Goal: Information Seeking & Learning: Learn about a topic

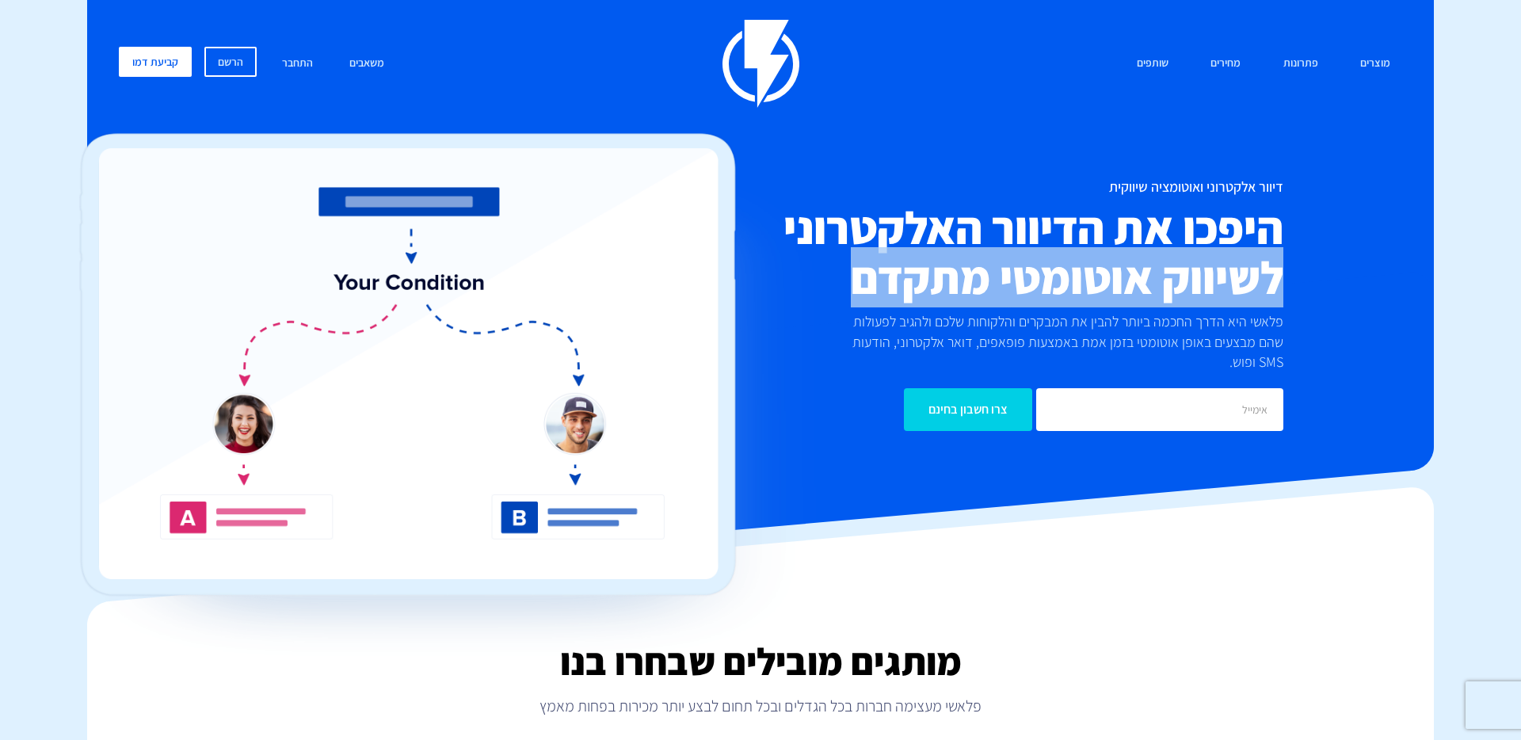
click at [1324, 278] on div "דיוור אלקטרוני ואוטומציה שיווקית היפכו את הדיוור האלקטרוני לשיווק אוטומטי מתקדם…" at bounding box center [760, 305] width 1307 height 252
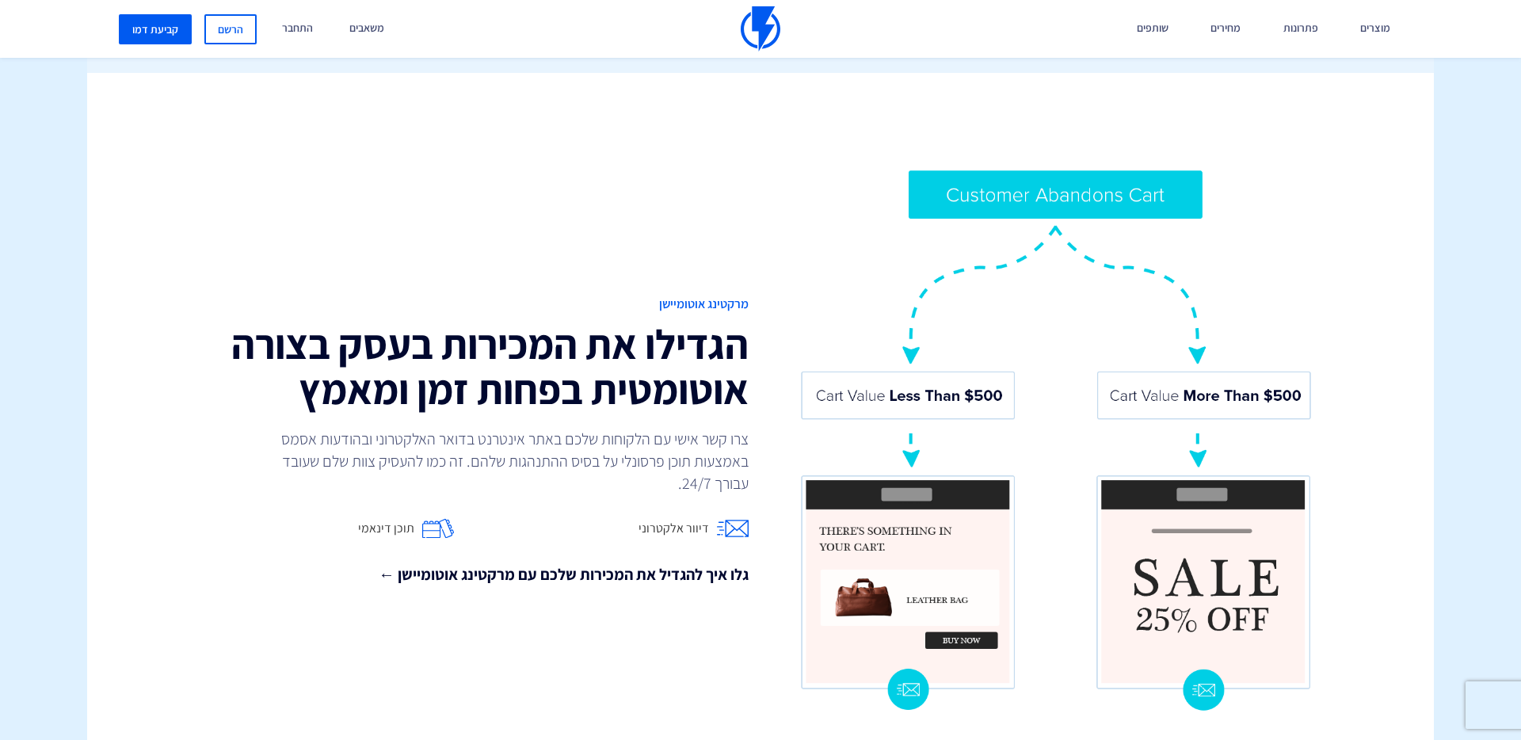
scroll to position [1157, 0]
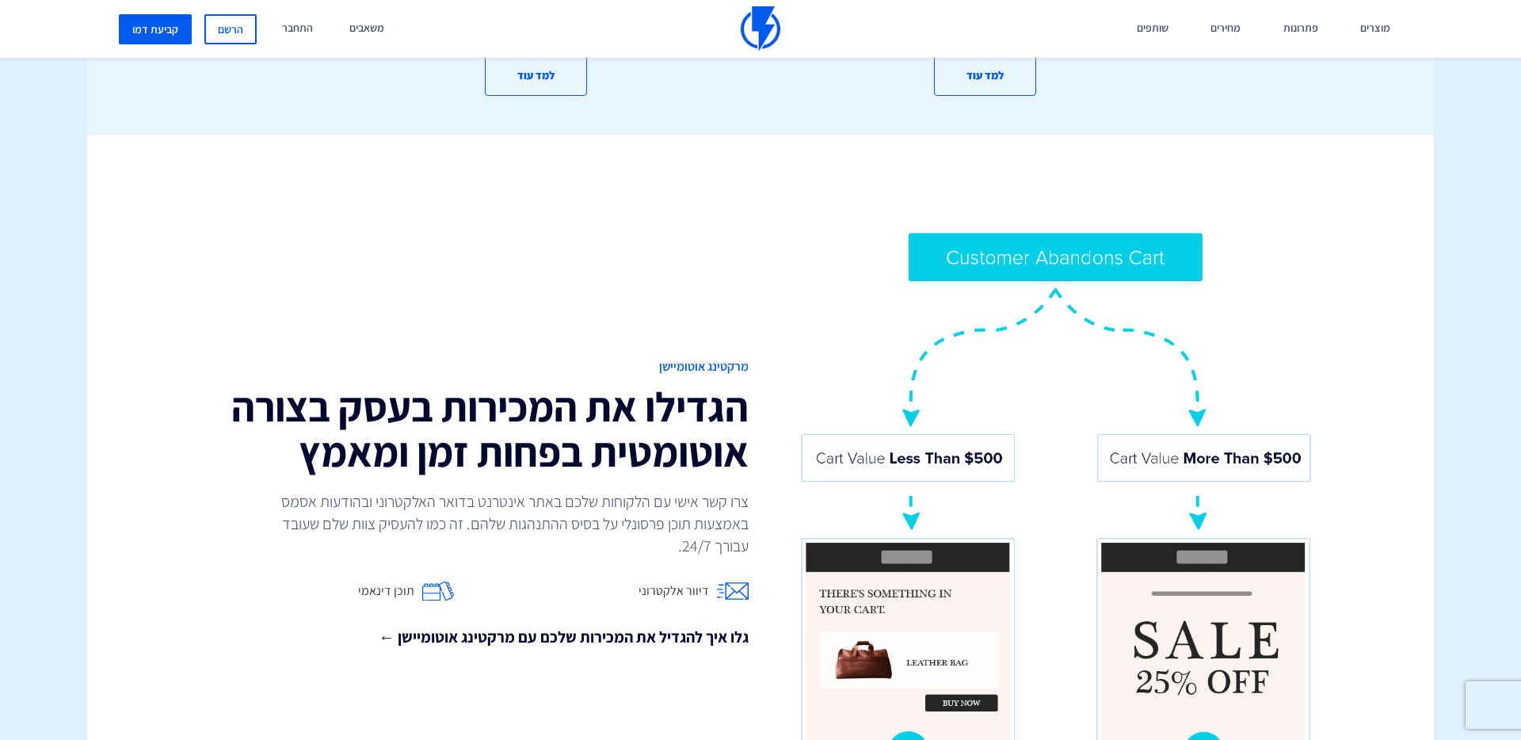
click at [993, 237] on img at bounding box center [1056, 503] width 515 height 545
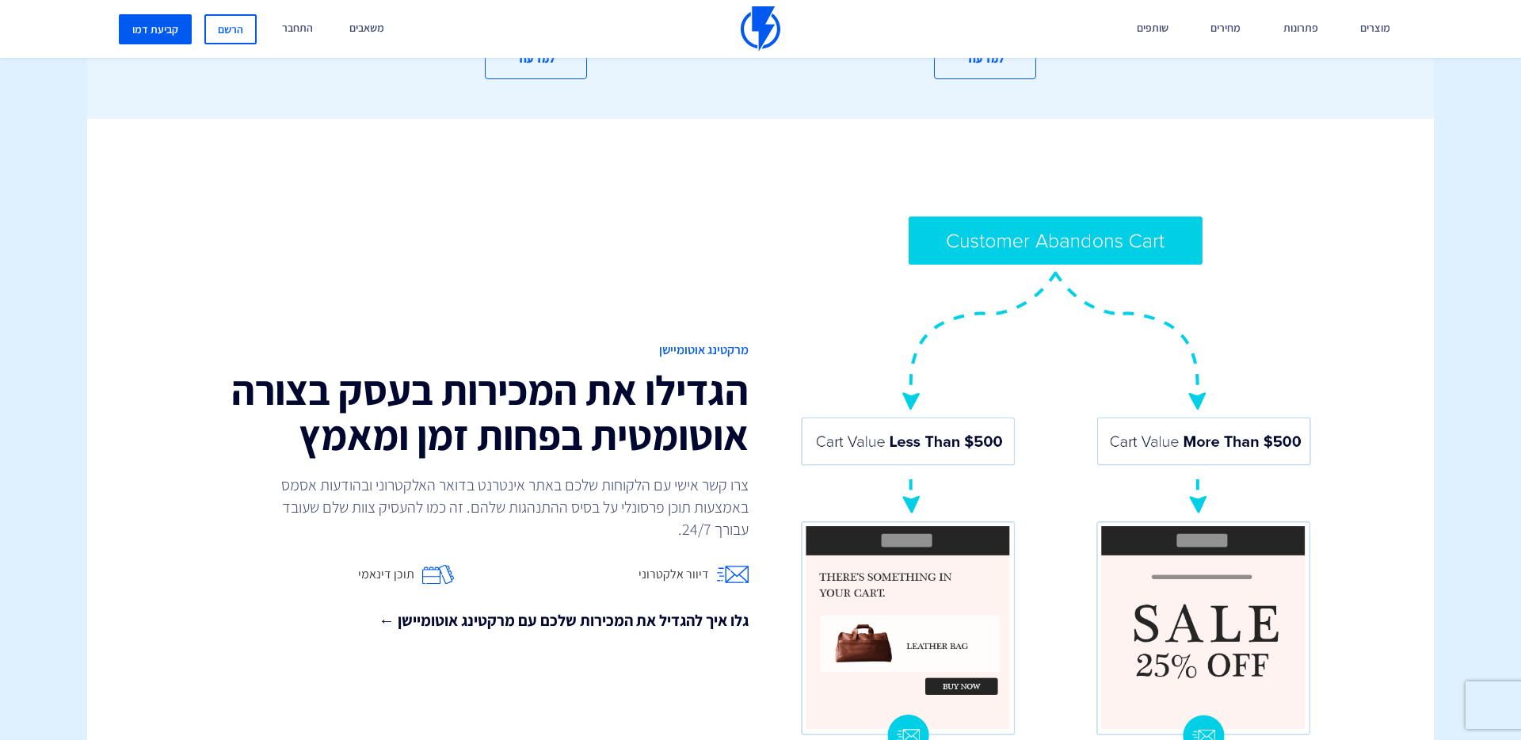
scroll to position [1276, 0]
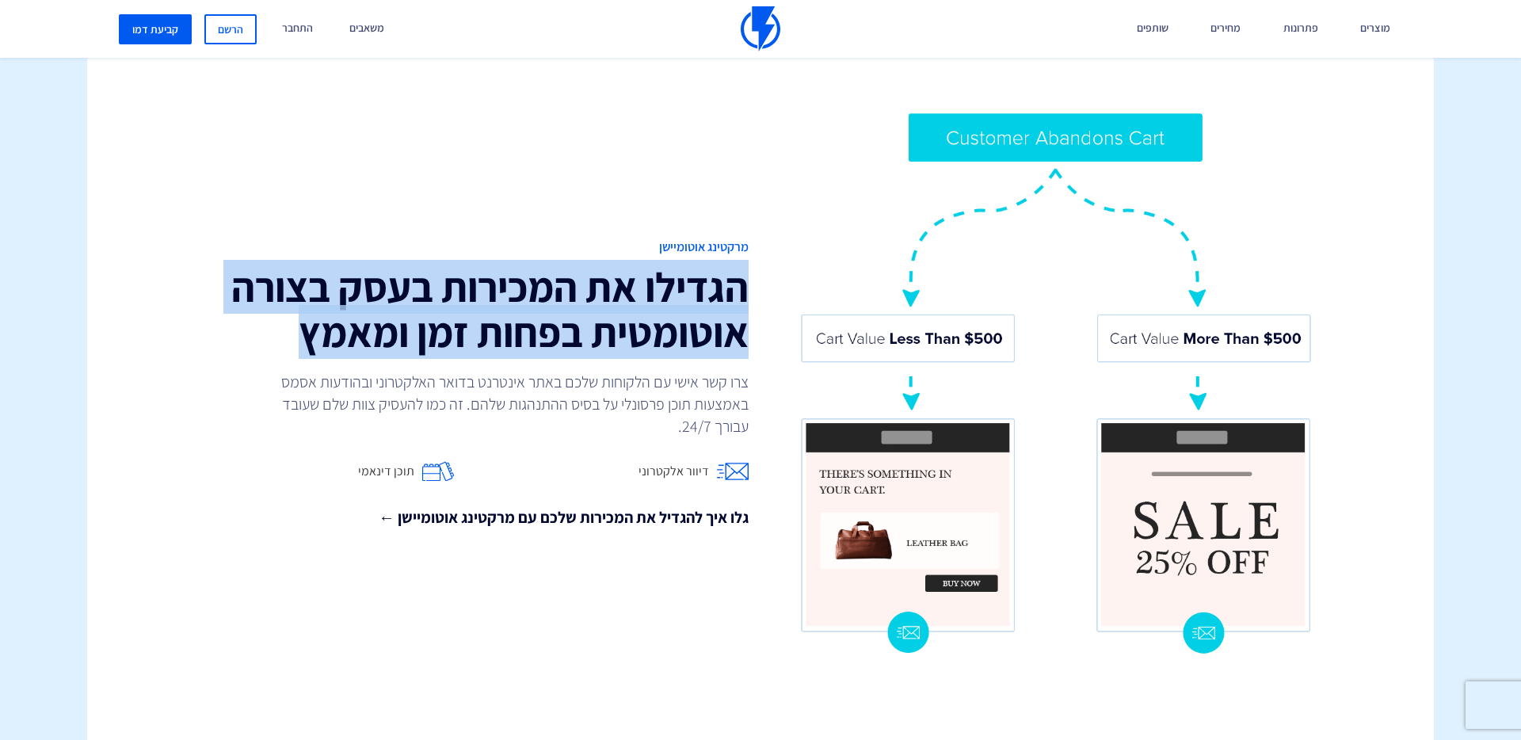
drag, startPoint x: 753, startPoint y: 261, endPoint x: 210, endPoint y: 328, distance: 547.6
click at [210, 328] on div "מרקטינג אוטומיישן הגדילו את המכירות בעסק בצורה אוטומטית בפחות זמן ומאמץ צרו קשר…" at bounding box center [465, 383] width 590 height 291
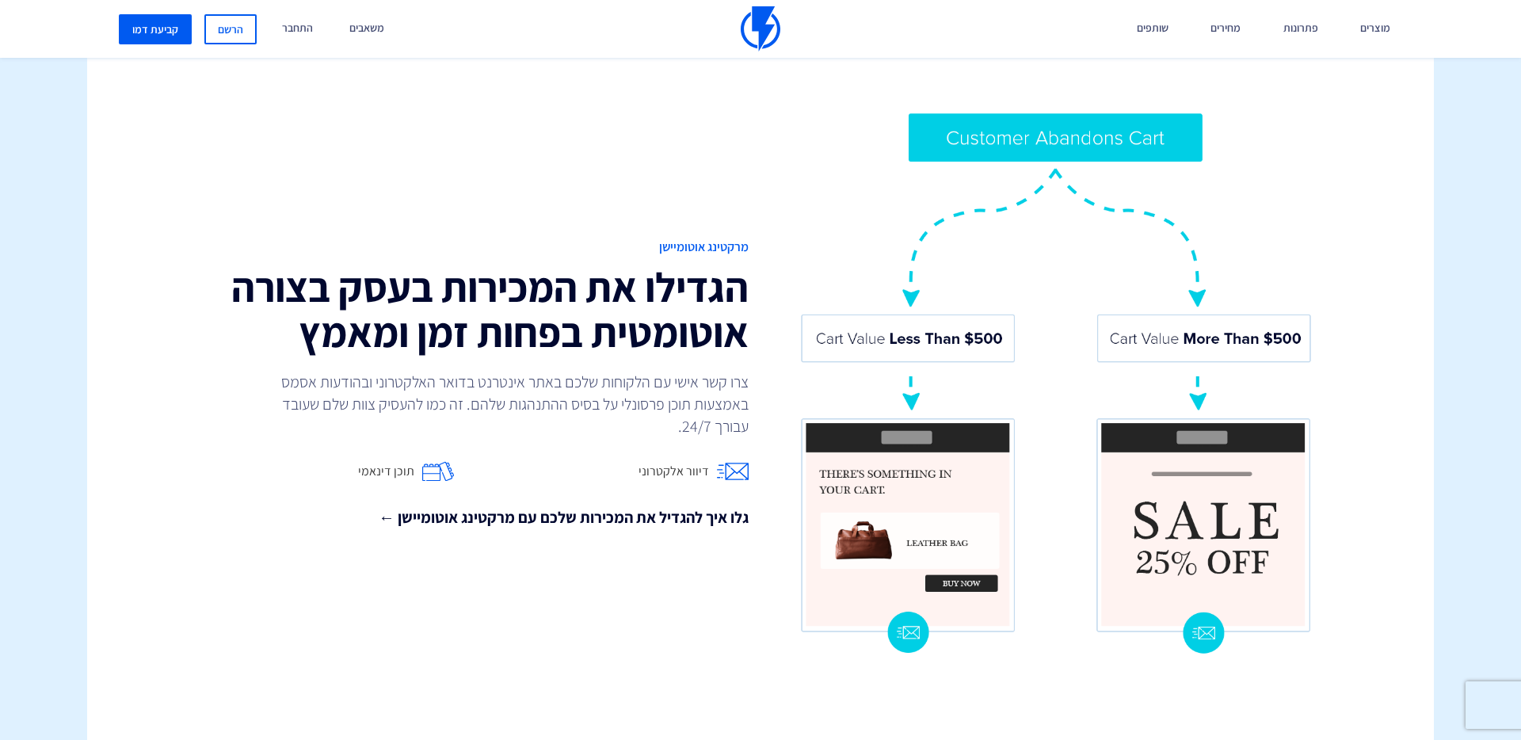
click at [210, 328] on h2 "הגדילו את המכירות בעסק בצורה אוטומטית בפחות זמן ומאמץ" at bounding box center [465, 310] width 566 height 90
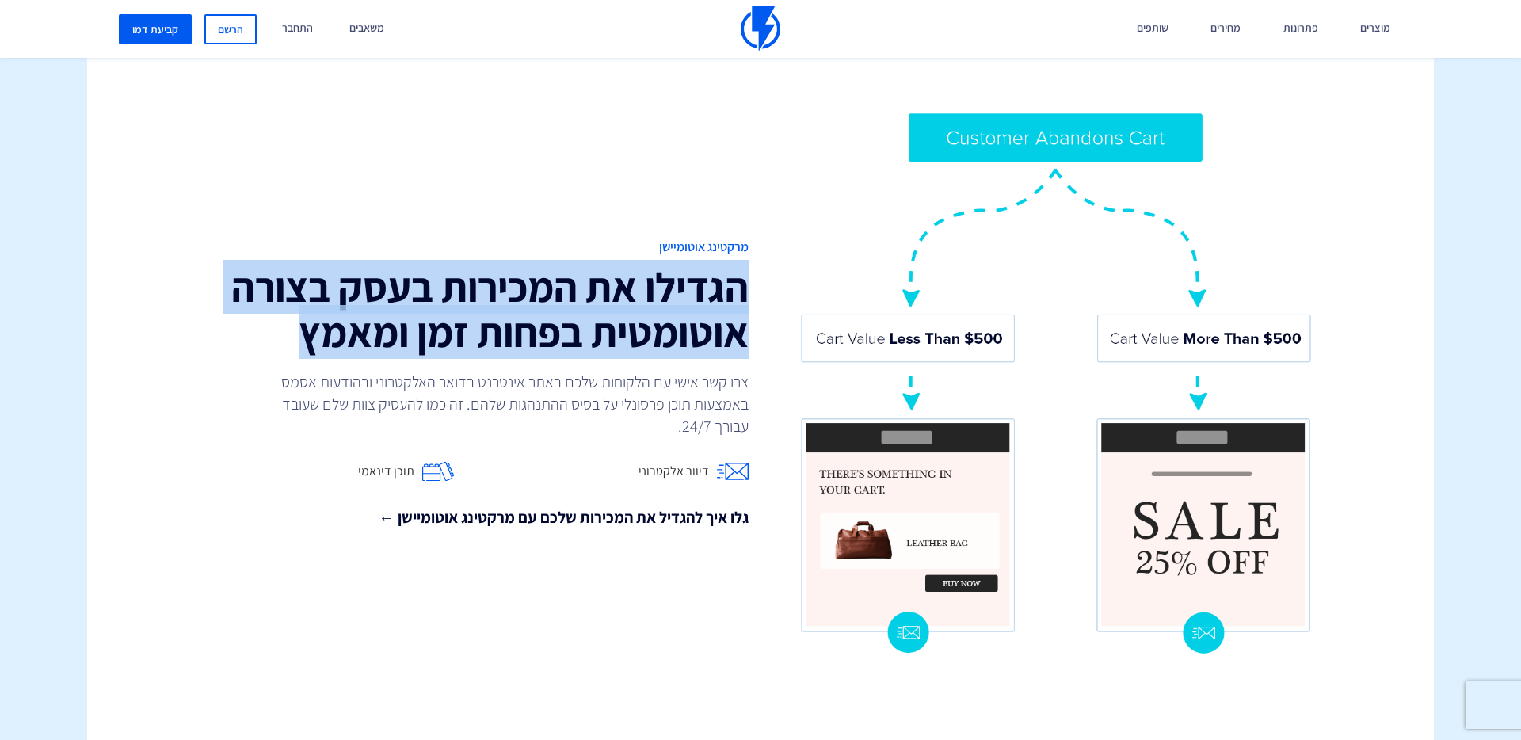
drag, startPoint x: 234, startPoint y: 327, endPoint x: 753, endPoint y: 271, distance: 522.8
click at [753, 271] on div "מרקטינג אוטומיישן הגדילו את המכירות בעסק בצורה אוטומטית בפחות זמן ומאמץ צרו קשר…" at bounding box center [465, 383] width 590 height 291
click at [752, 270] on div "מרקטינג אוטומיישן הגדילו את המכירות בעסק בצורה אוטומטית בפחות זמן ומאמץ צרו קשר…" at bounding box center [465, 383] width 590 height 291
drag, startPoint x: 749, startPoint y: 264, endPoint x: 233, endPoint y: 341, distance: 521.5
click at [233, 341] on div "מרקטינג אוטומיישן הגדילו את המכירות בעסק בצורה אוטומטית בפחות זמן ומאמץ צרו קשר…" at bounding box center [465, 383] width 590 height 291
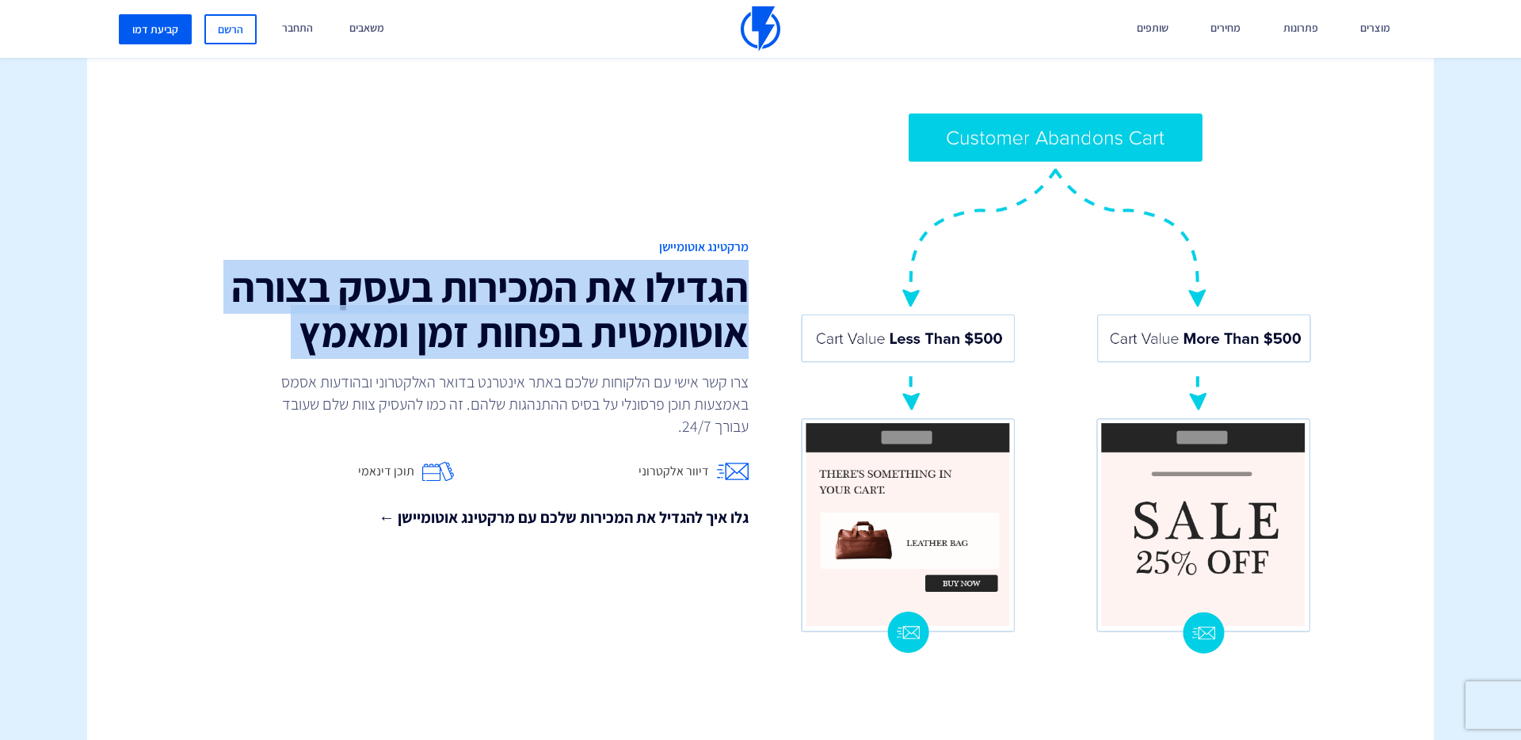
click at [232, 340] on div "מרקטינג אוטומיישן הגדילו את המכירות בעסק בצורה אוטומטית בפחות זמן ומאמץ צרו קשר…" at bounding box center [465, 383] width 590 height 291
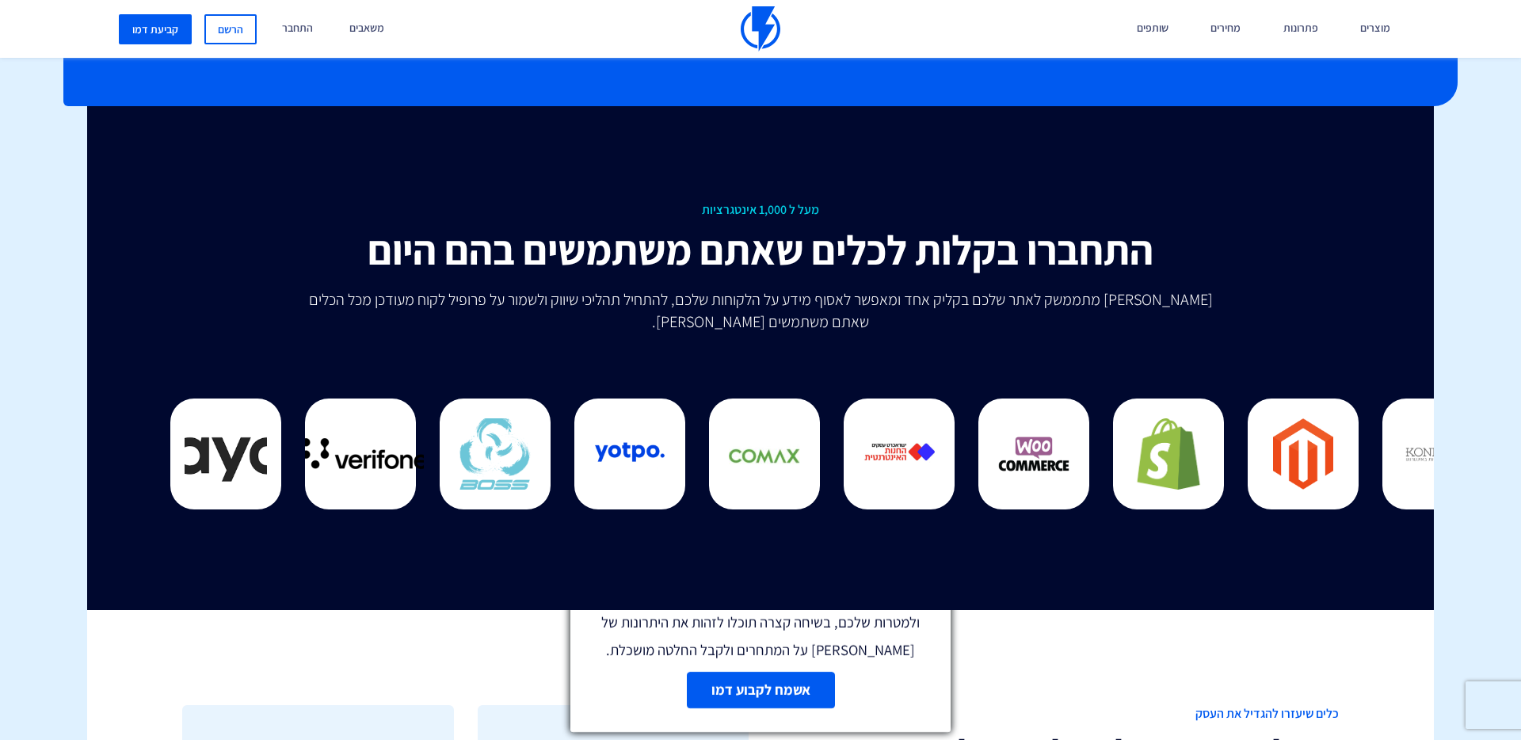
scroll to position [4014, 0]
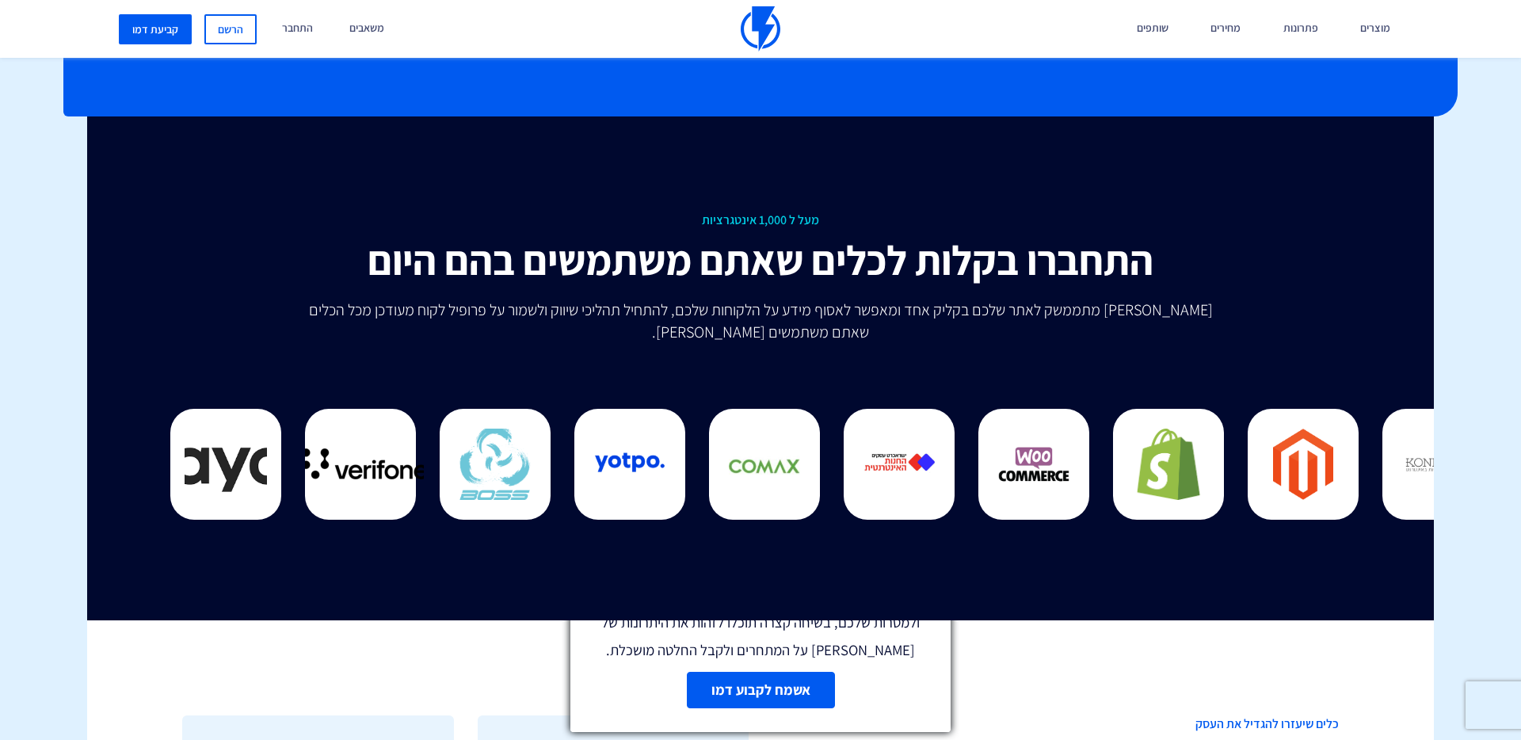
click at [936, 543] on line at bounding box center [935, 541] width 11 height 11
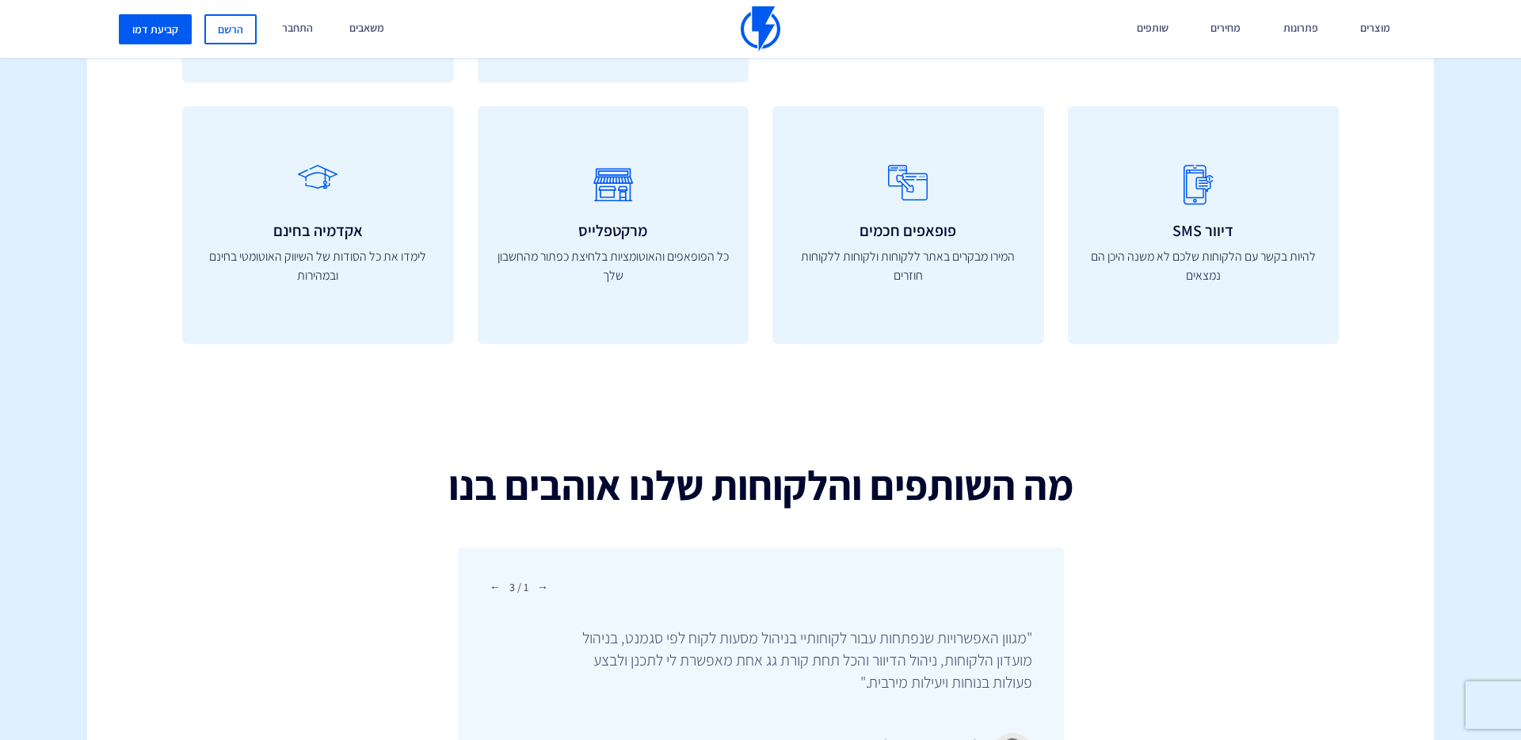
scroll to position [5013, 0]
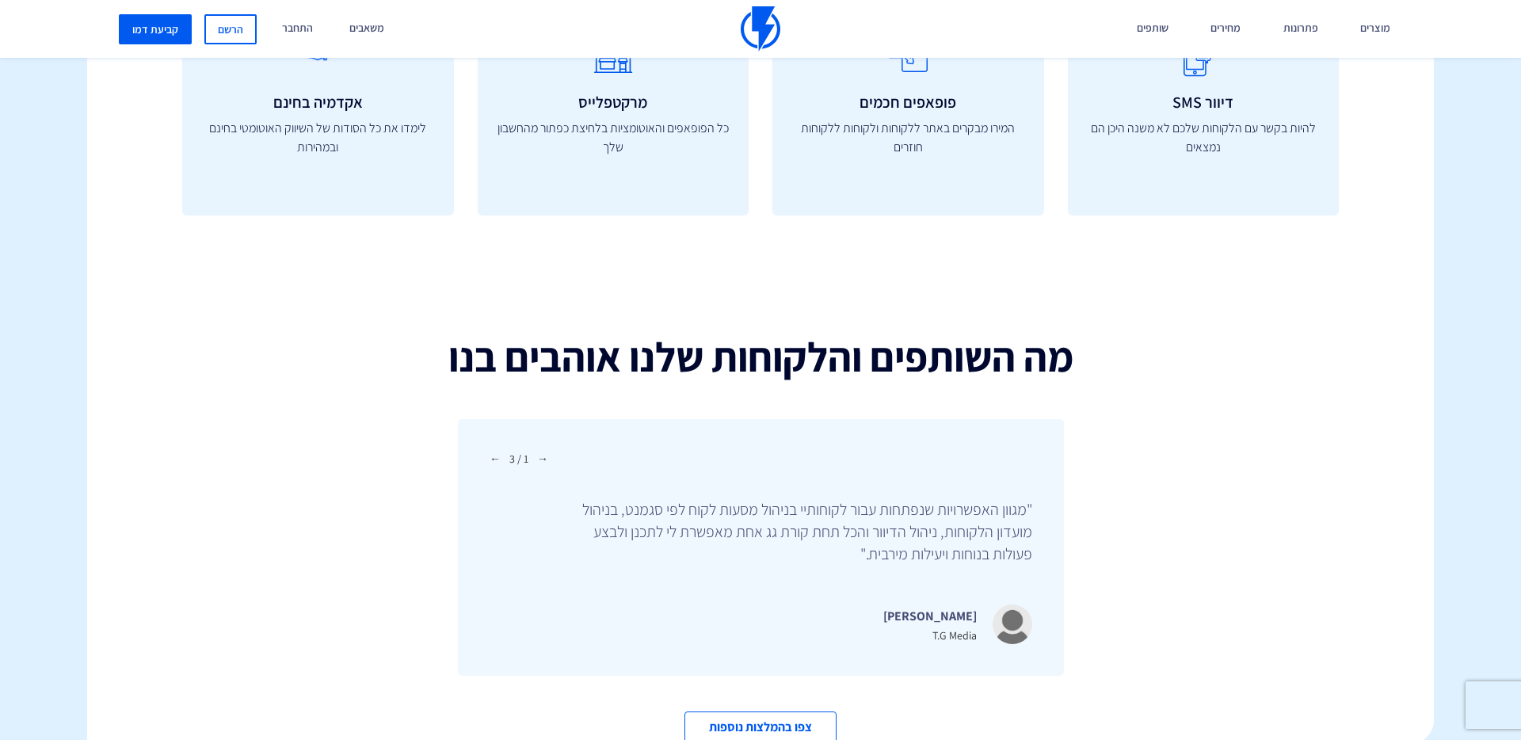
click at [889, 334] on h2 "מה השותפים והלקוחות שלנו אוהבים בנו" at bounding box center [760, 356] width 1347 height 45
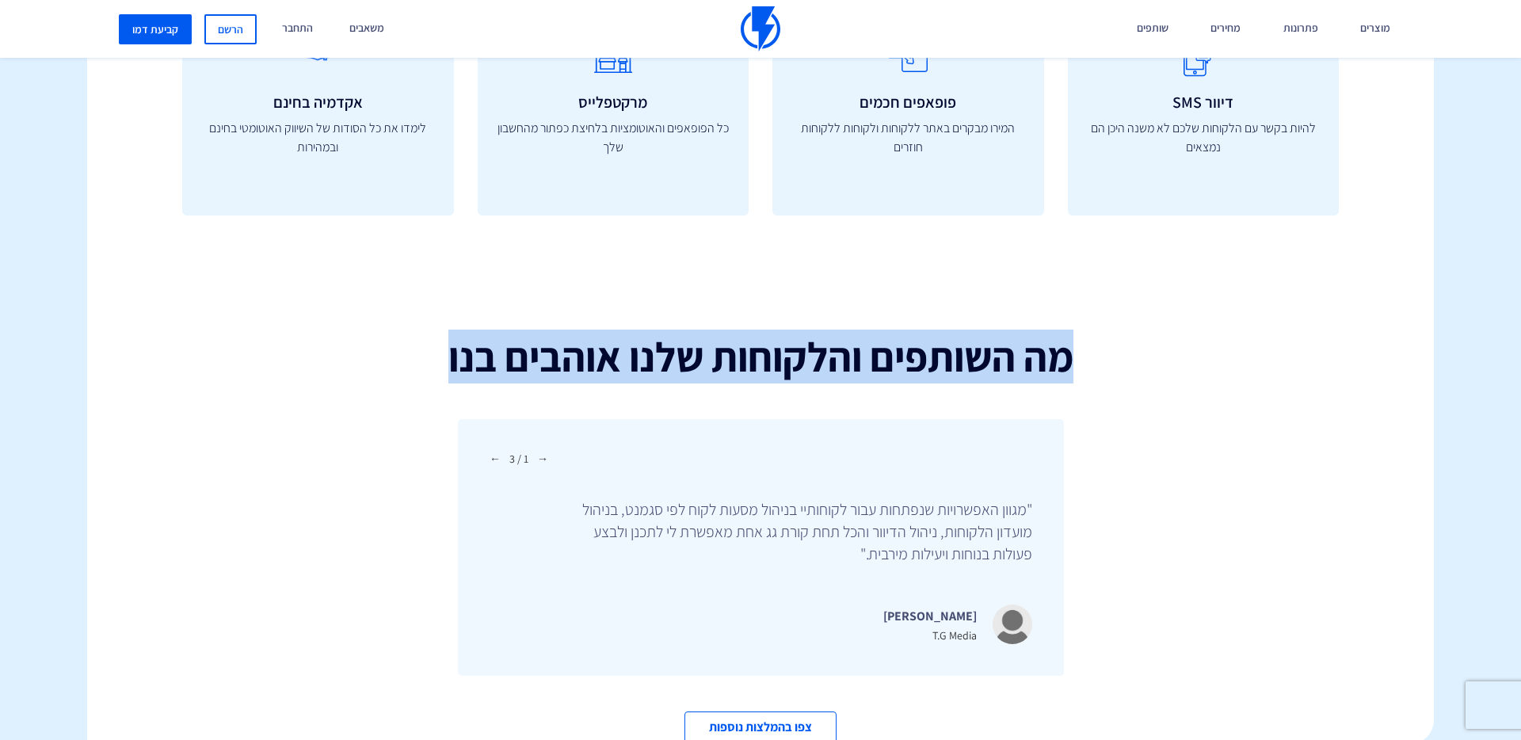
click at [889, 334] on h2 "מה השותפים והלקוחות שלנו אוהבים בנו" at bounding box center [760, 356] width 1347 height 45
click at [890, 346] on h2 "מה השותפים והלקוחות שלנו אוהבים בנו" at bounding box center [760, 356] width 1347 height 45
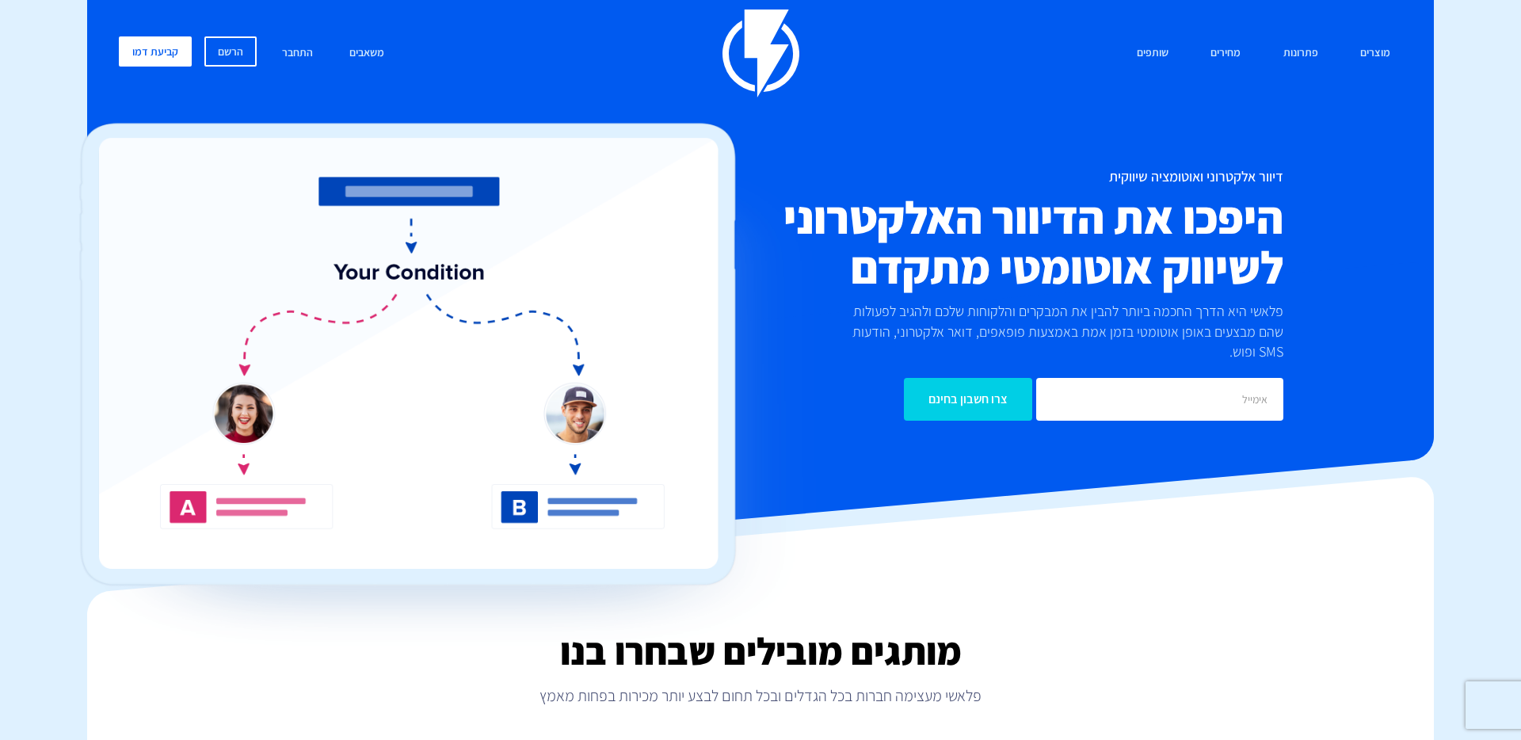
scroll to position [0, 0]
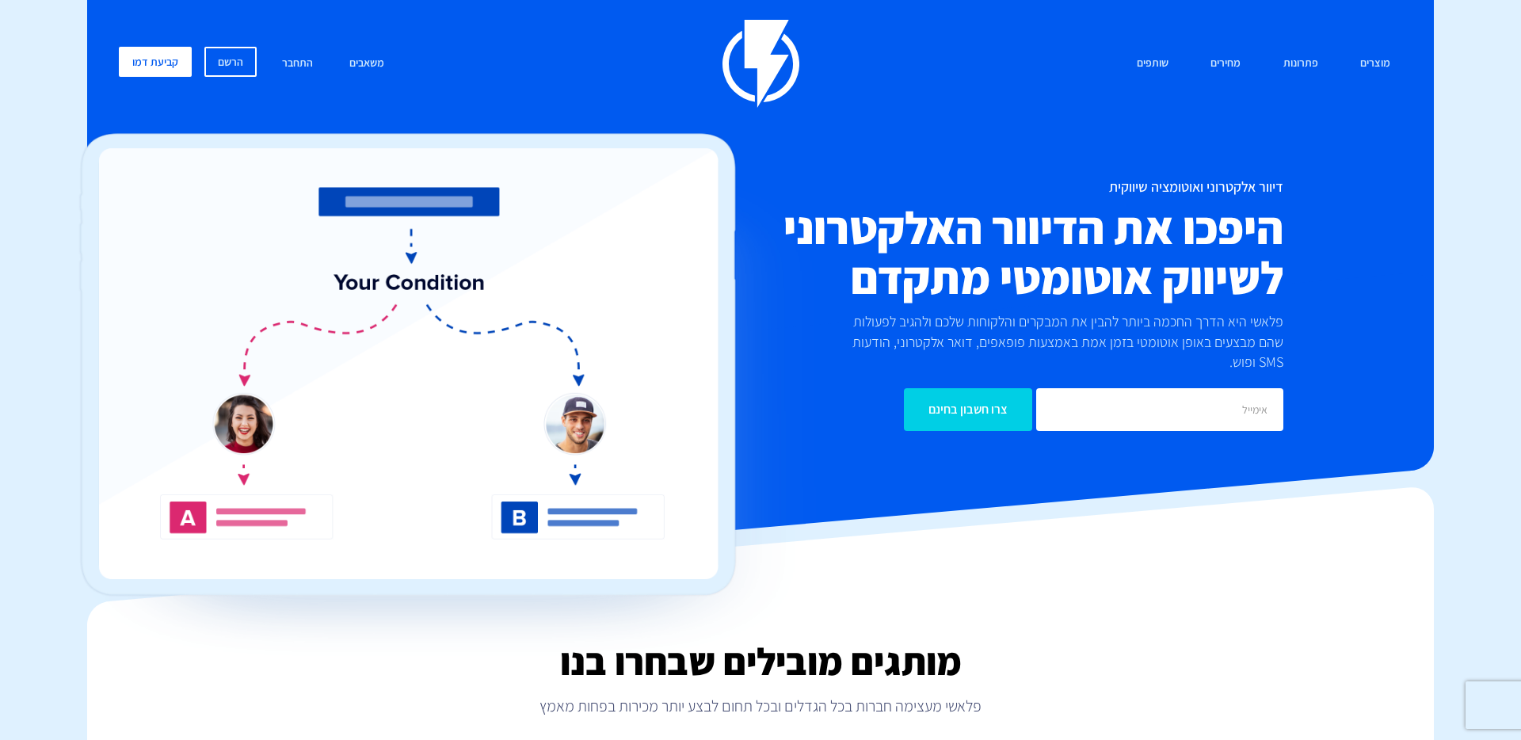
click at [955, 284] on h2 "היפכו את הדיוור האלקטרוני לשיווק אוטומטי מתקדם" at bounding box center [975, 253] width 618 height 101
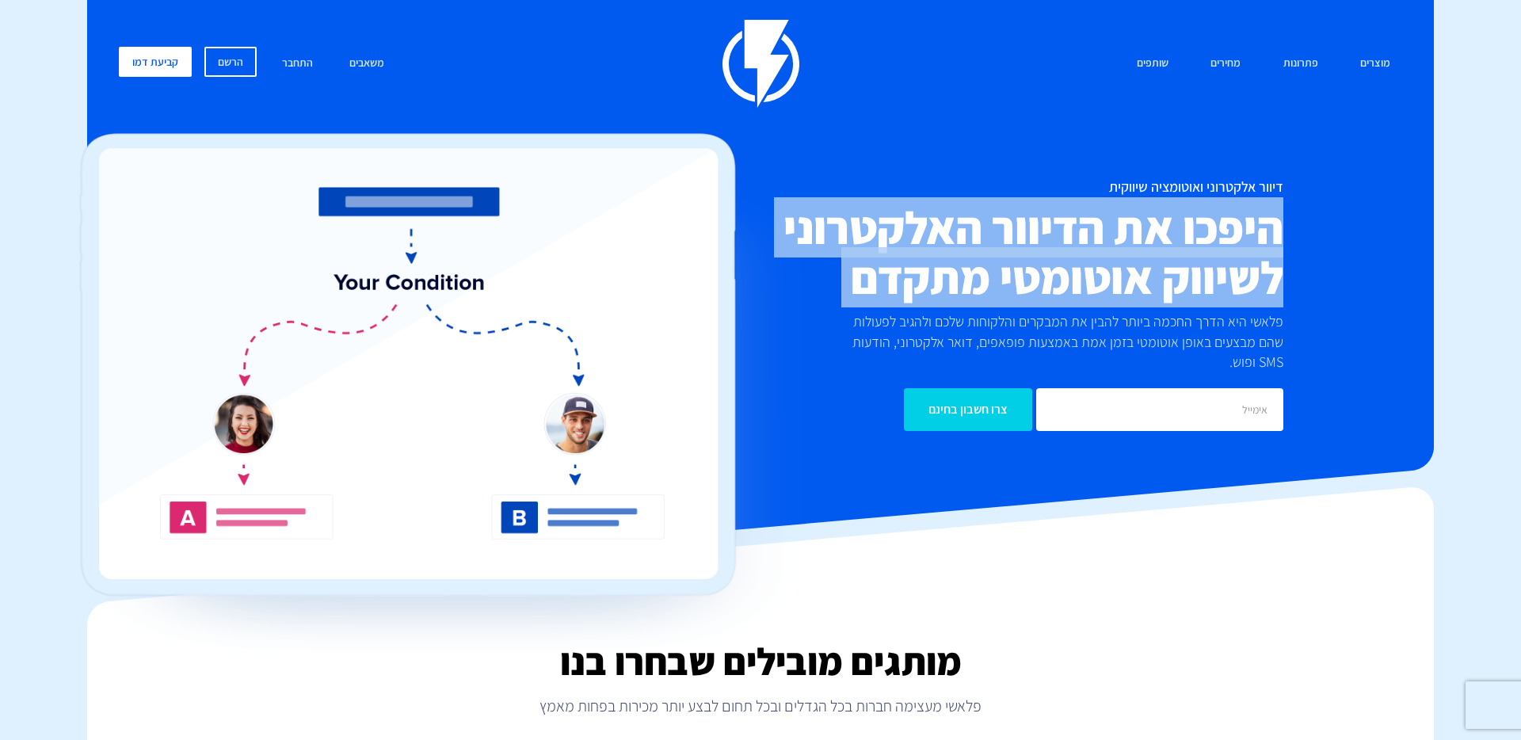
click at [955, 284] on h2 "היפכו את הדיוור האלקטרוני לשיווק אוטומטי מתקדם" at bounding box center [975, 253] width 618 height 101
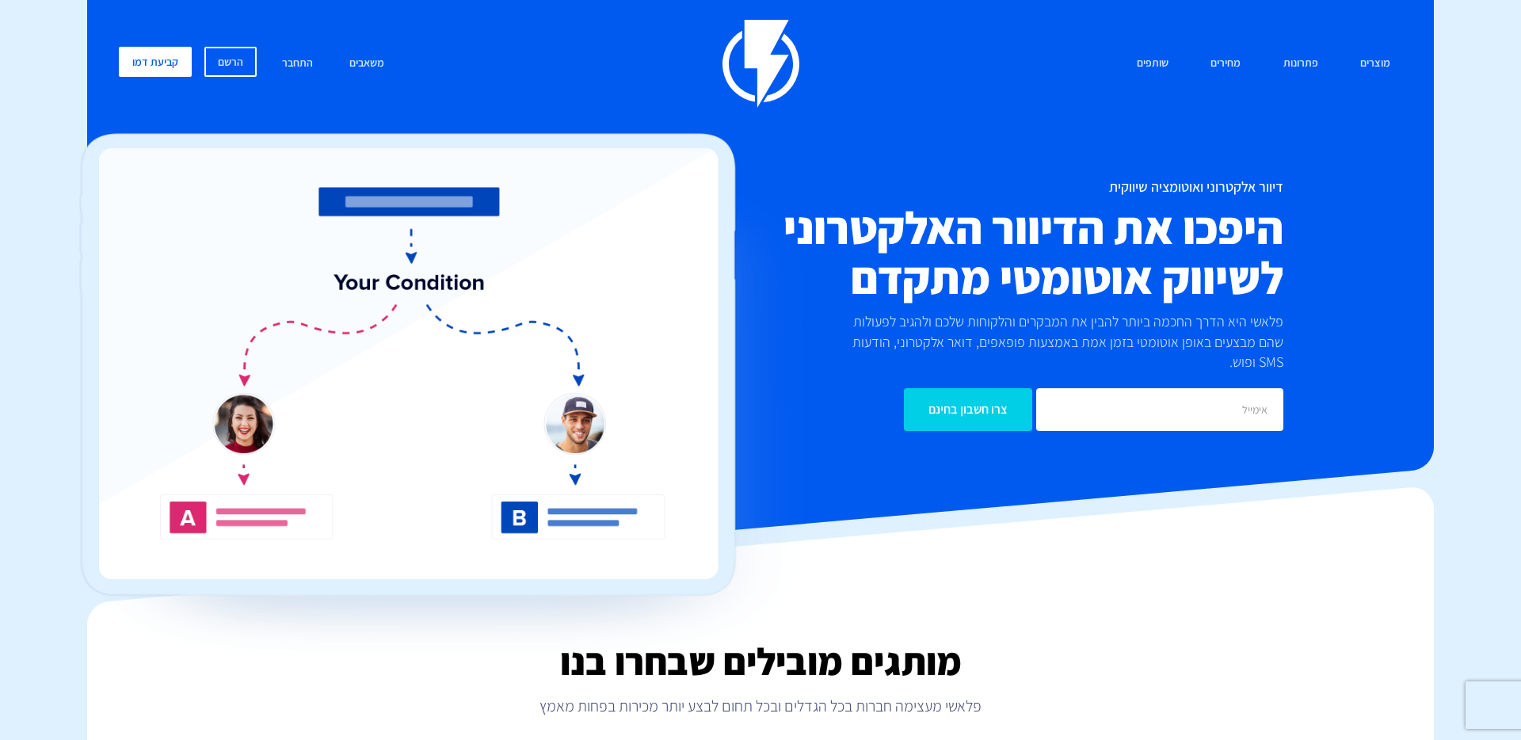
click at [997, 333] on p "פלאשי היא הדרך החכמה ביותר להבין את המבקרים והלקוחות שלכם ולהגיב לפעולות שהם מב…" at bounding box center [1055, 341] width 458 height 61
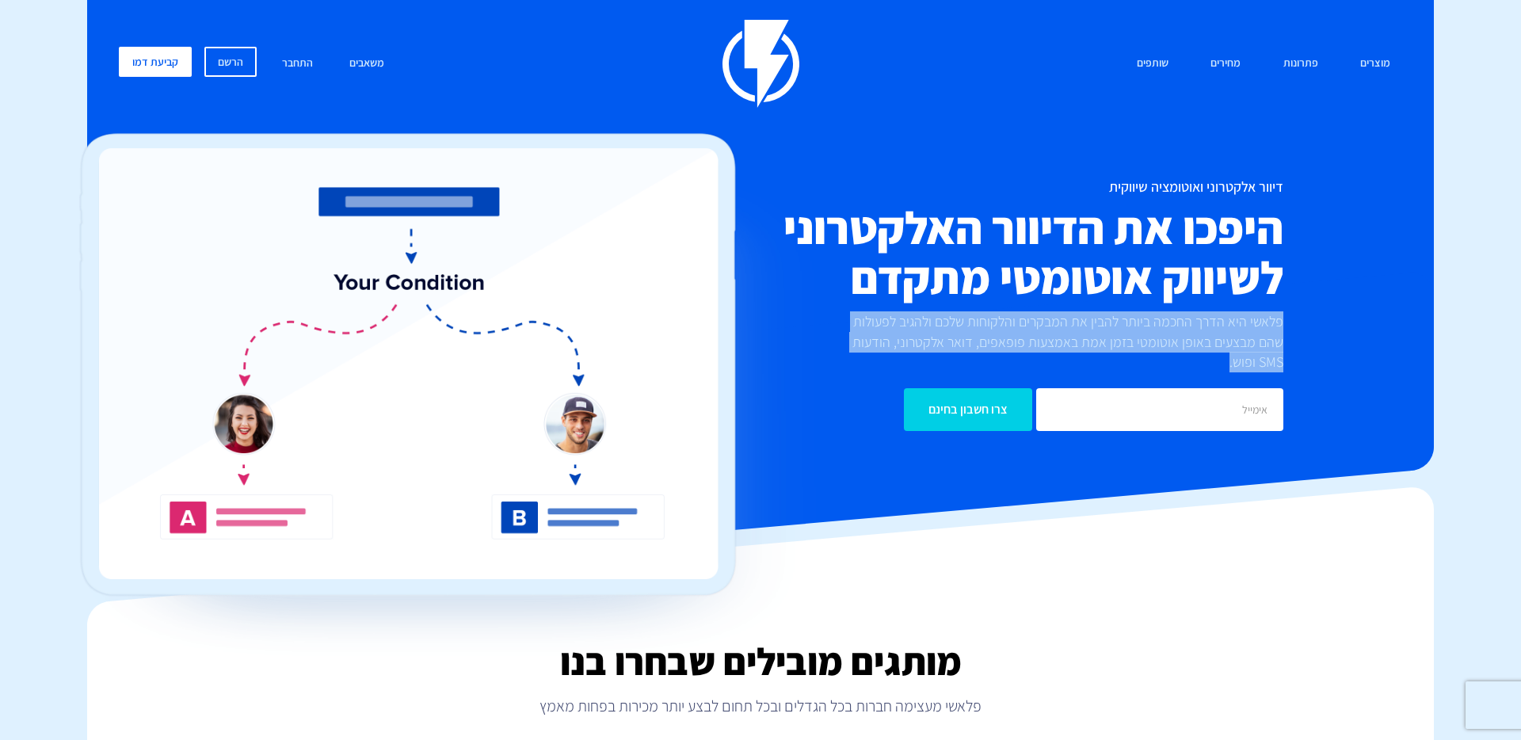
click at [997, 333] on p "פלאשי היא הדרך החכמה ביותר להבין את המבקרים והלקוחות שלכם ולהגיב לפעולות שהם מב…" at bounding box center [1055, 341] width 458 height 61
click at [795, 345] on img at bounding box center [439, 399] width 753 height 533
click at [841, 349] on p "פלאשי היא הדרך החכמה ביותר להבין את המבקרים והלקוחות שלכם ולהגיב לפעולות שהם מב…" at bounding box center [1055, 341] width 458 height 61
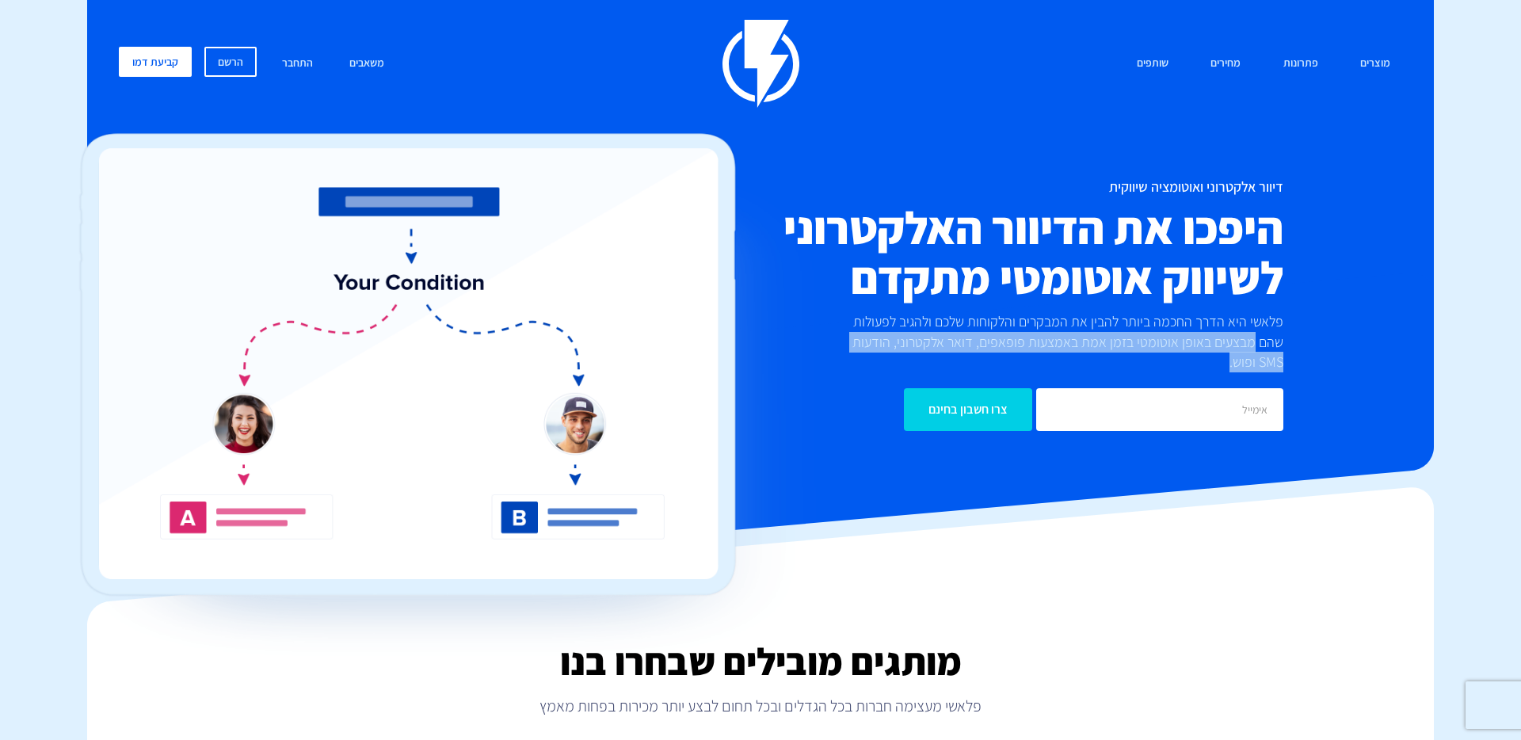
drag, startPoint x: 831, startPoint y: 346, endPoint x: 1323, endPoint y: 341, distance: 492.0
click at [1323, 341] on div "דיוור אלקטרוני ואוטומציה שיווקית היפכו את הדיוור האלקטרוני לשיווק אוטומטי מתקדם…" at bounding box center [760, 305] width 1307 height 252
click at [817, 346] on div "פלאשי היא הדרך החכמה ביותר להבין את המבקרים והלקוחות שלכם ולהגיב לפעולות שהם מב…" at bounding box center [1055, 341] width 482 height 61
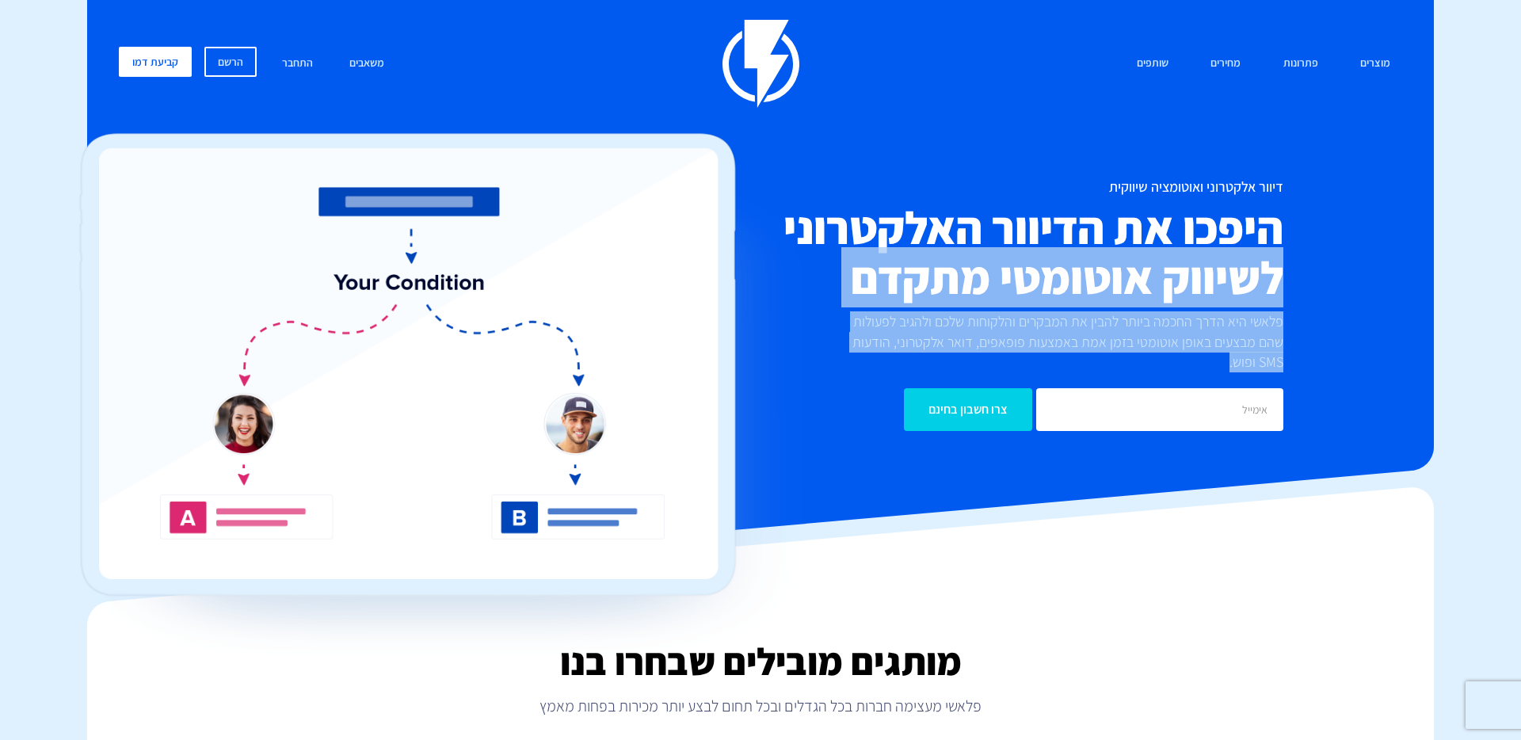
drag, startPoint x: 826, startPoint y: 344, endPoint x: 1286, endPoint y: 284, distance: 463.4
click at [1286, 284] on div "דיוור אלקטרוני ואוטומציה שיווקית היפכו את הדיוור האלקטרוני לשיווק אוטומטי מתקדם…" at bounding box center [975, 305] width 642 height 252
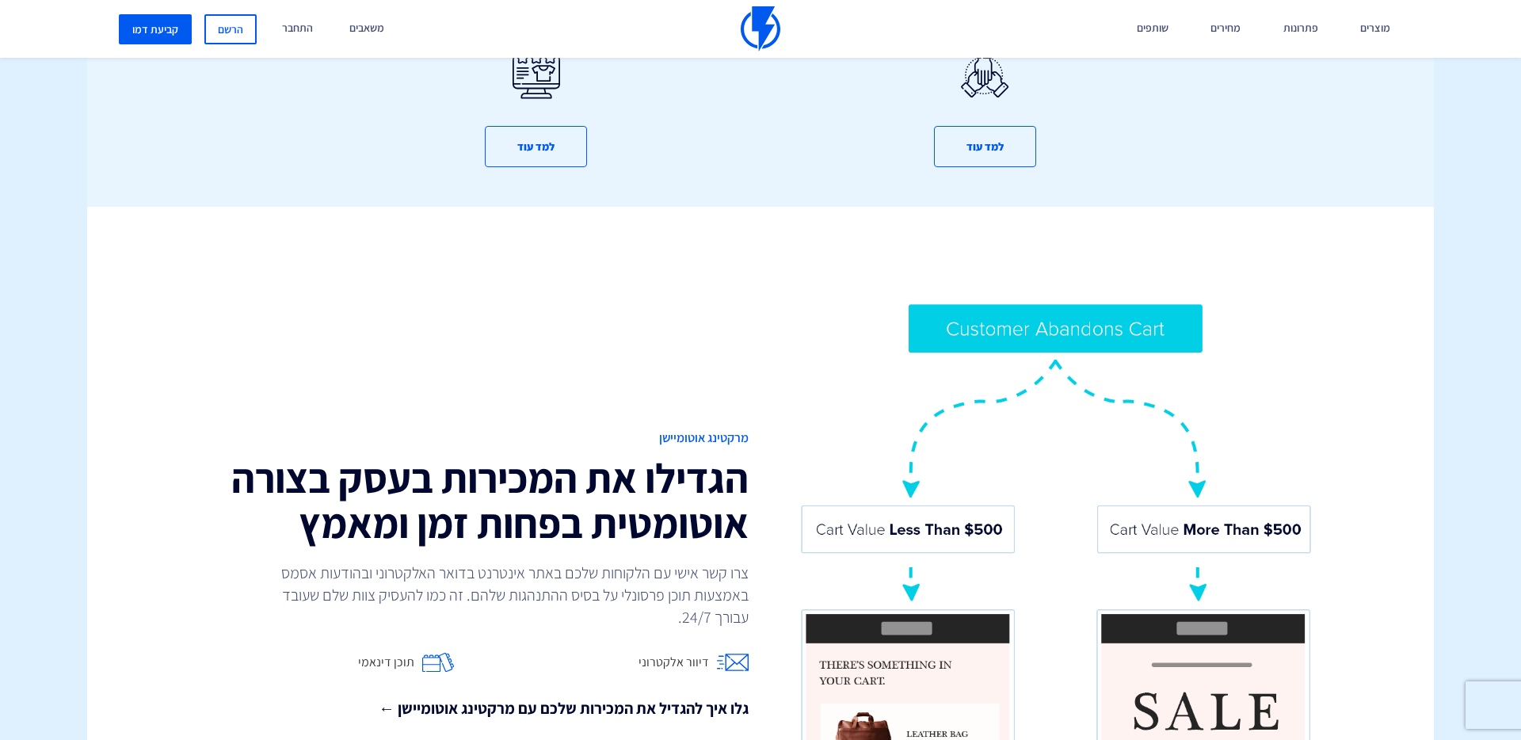
scroll to position [1137, 0]
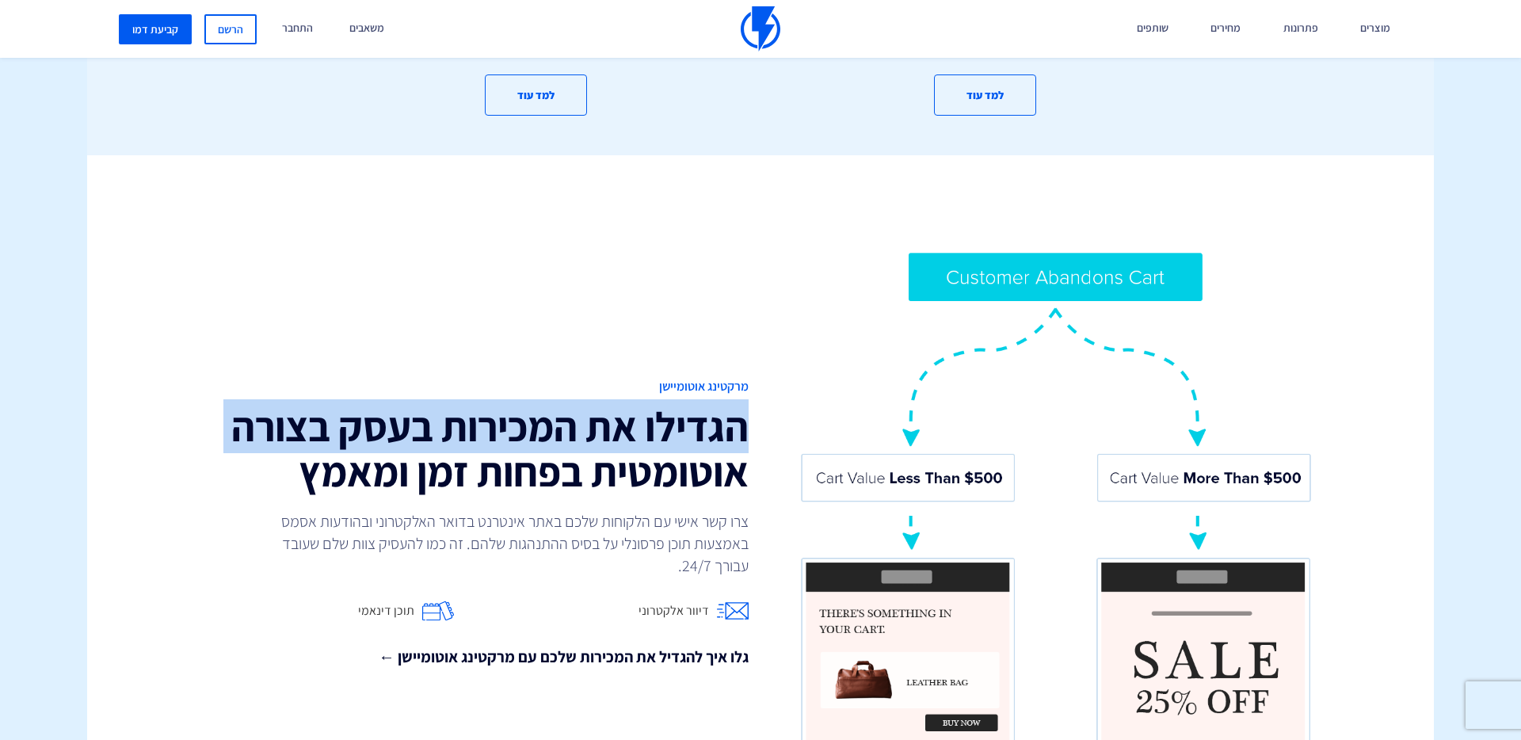
drag, startPoint x: 753, startPoint y: 457, endPoint x: 740, endPoint y: 391, distance: 67.0
click at [740, 391] on div "מרקטינג אוטומיישן הגדילו את המכירות בעסק בצורה אוטומטית בפחות זמן ומאמץ צרו קשר…" at bounding box center [465, 523] width 590 height 291
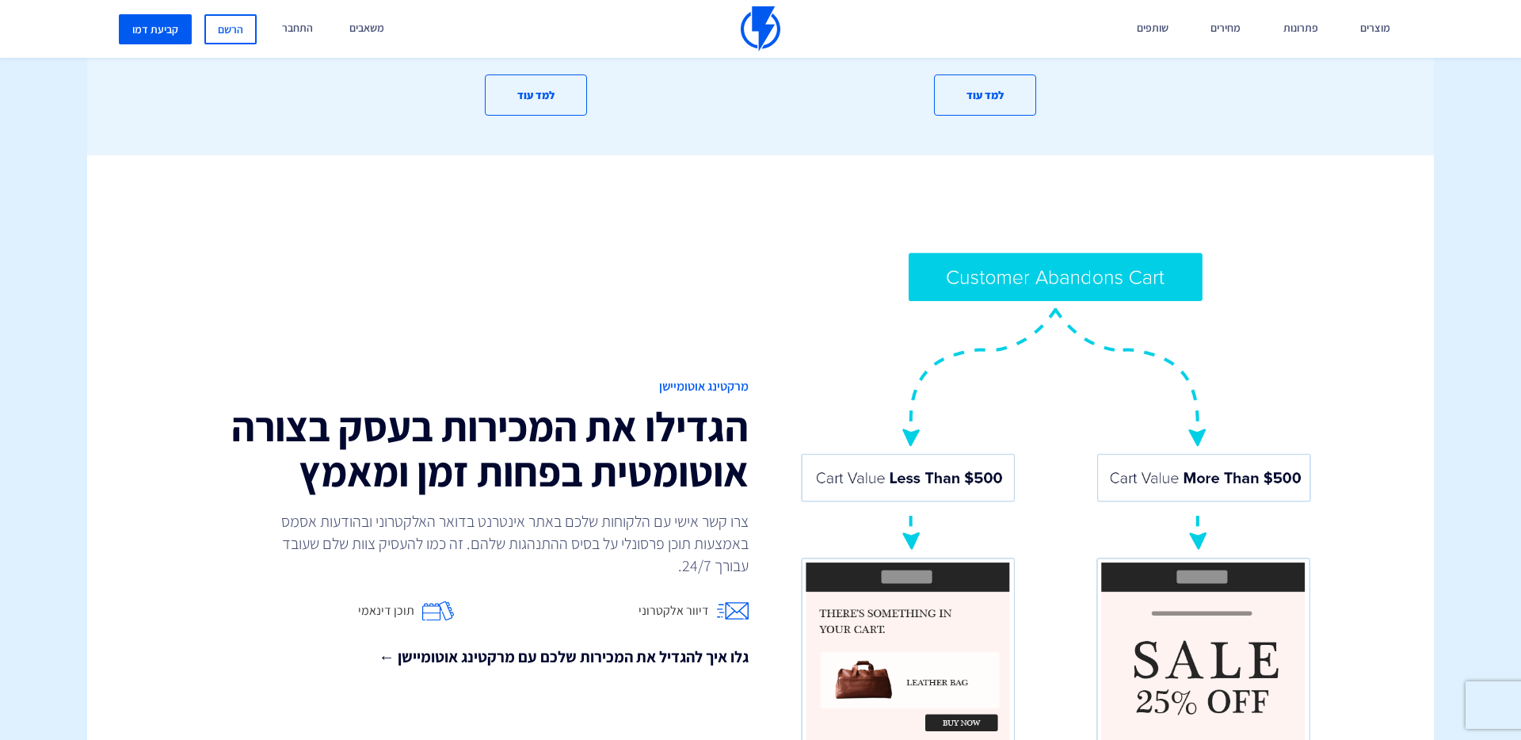
click at [744, 404] on h2 "הגדילו את המכירות בעסק בצורה אוטומטית בפחות זמן ומאמץ" at bounding box center [465, 449] width 566 height 90
click at [745, 404] on h2 "הגדילו את המכירות בעסק בצורה אוטומטית בפחות זמן ומאמץ" at bounding box center [465, 449] width 566 height 90
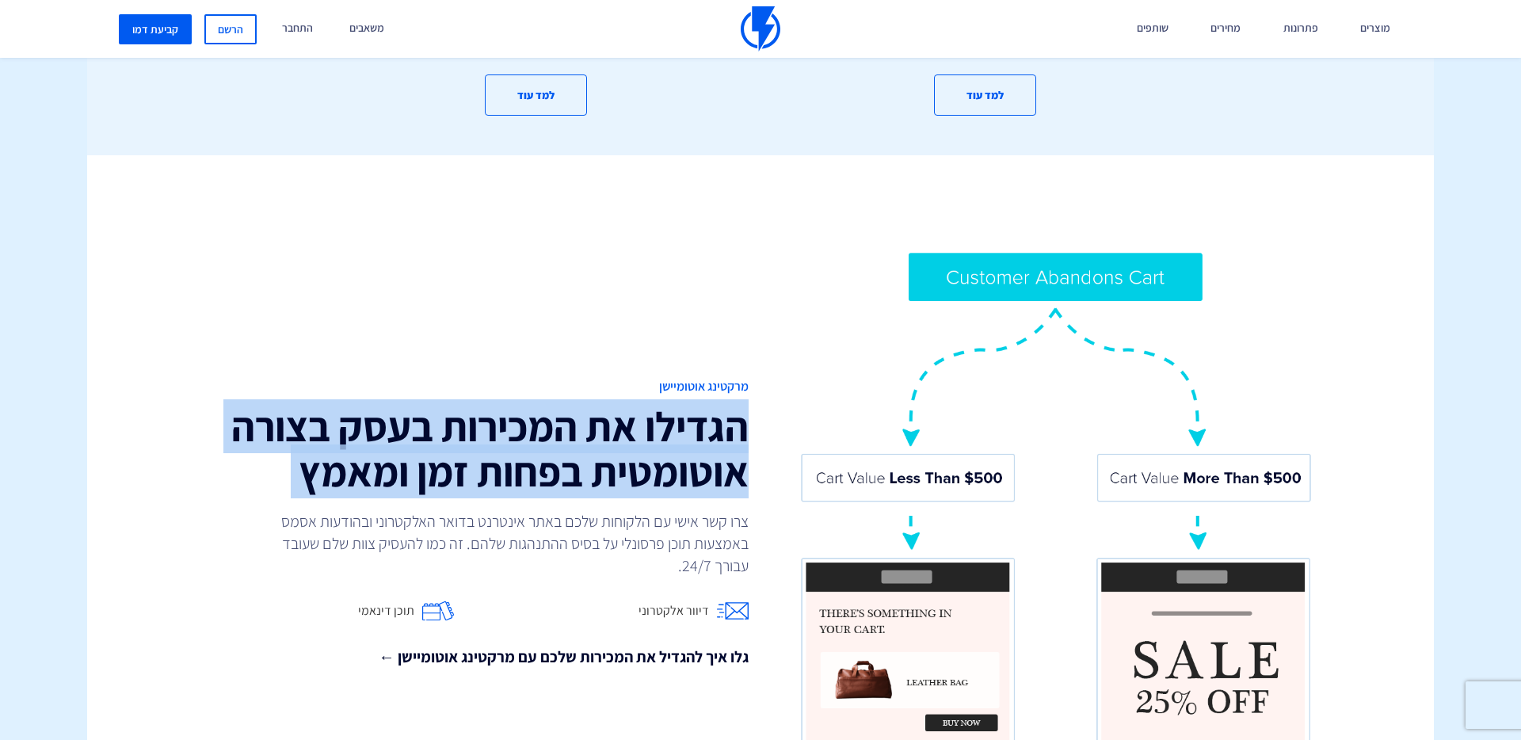
click at [745, 404] on h2 "הגדילו את המכירות בעסק בצורה אוטומטית בפחות זמן ומאמץ" at bounding box center [465, 449] width 566 height 90
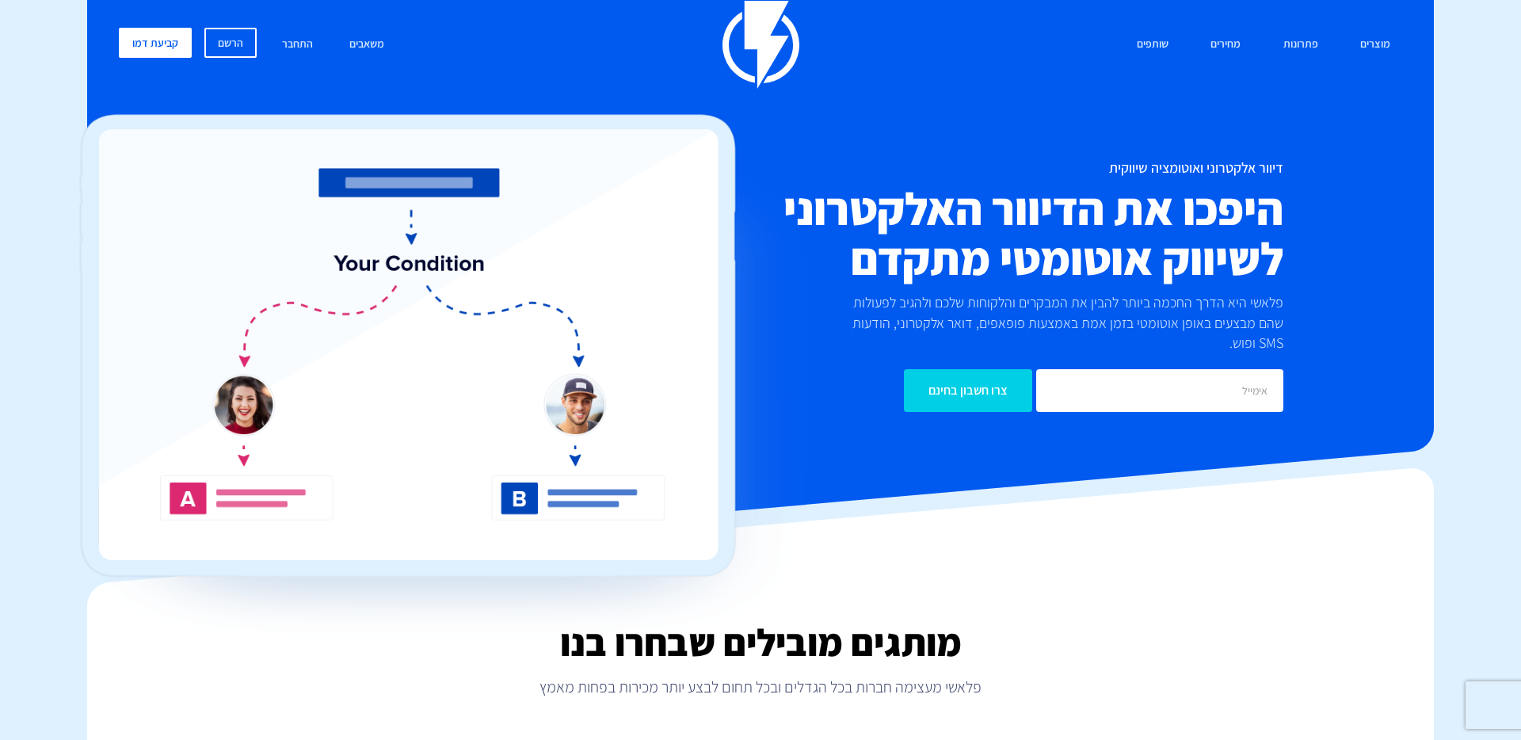
scroll to position [0, 0]
